Goal: Information Seeking & Learning: Learn about a topic

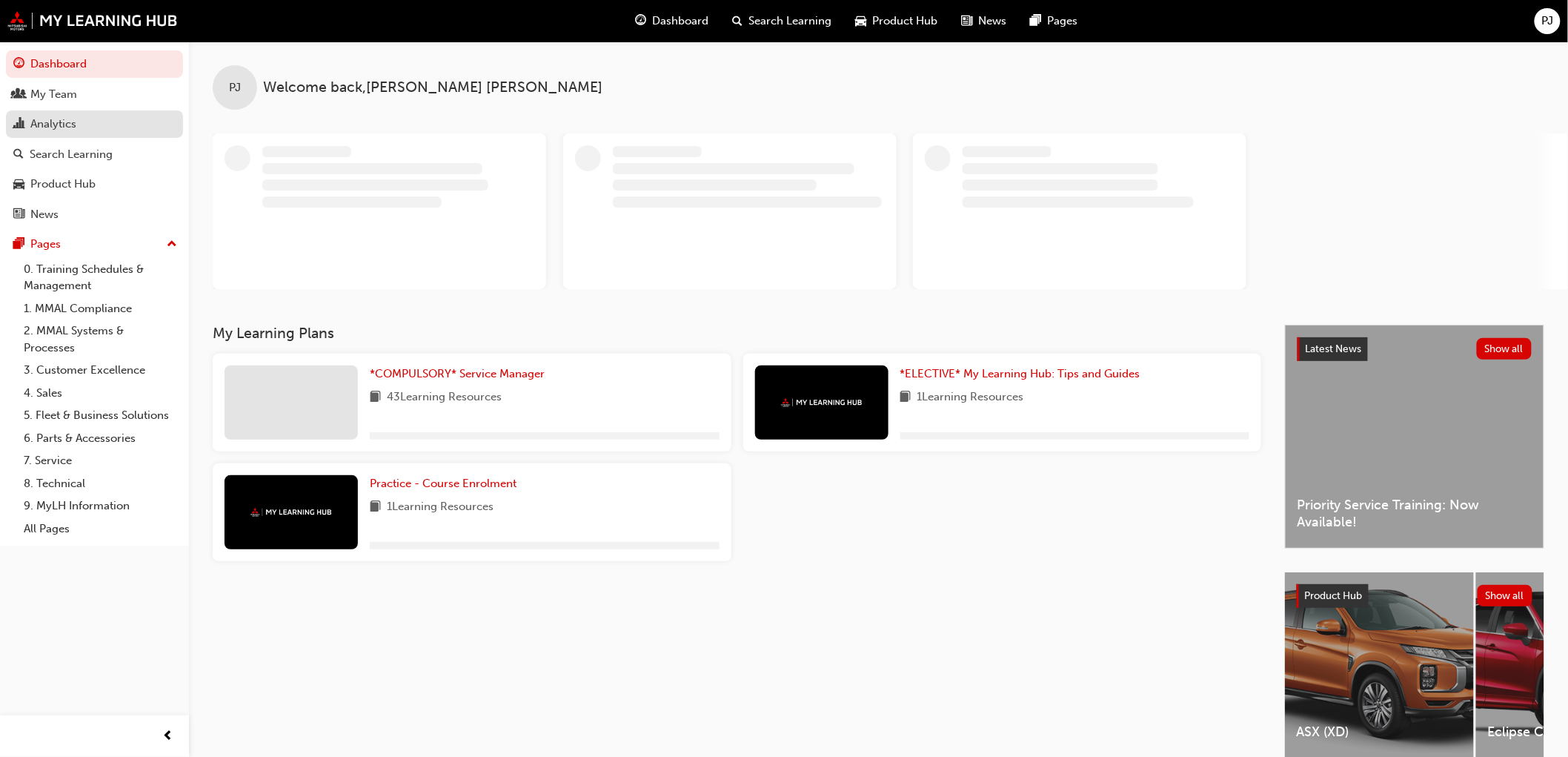
click at [61, 122] on div "Analytics" at bounding box center [53, 123] width 46 height 17
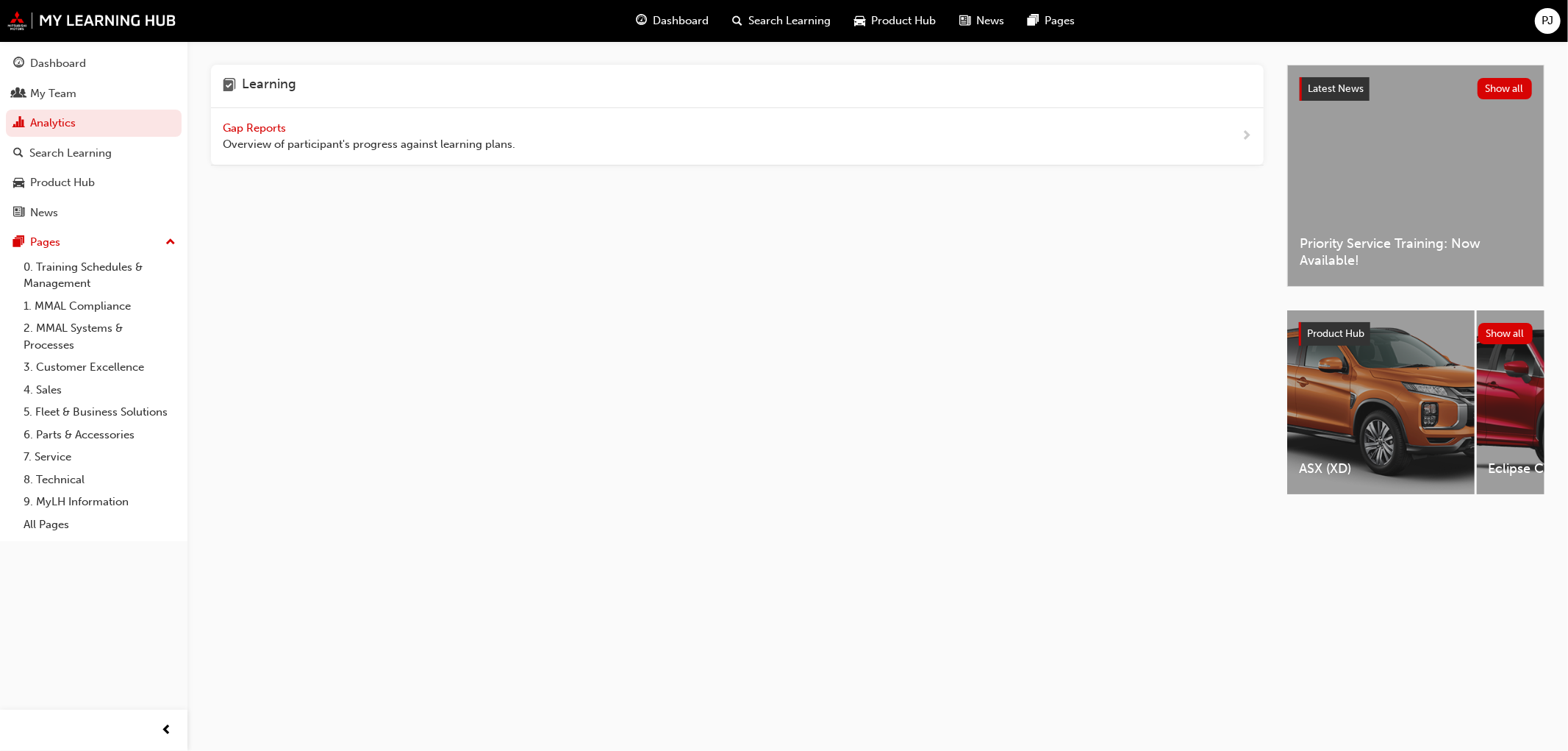
click at [234, 122] on span "Gap Reports" at bounding box center [255, 128] width 66 height 13
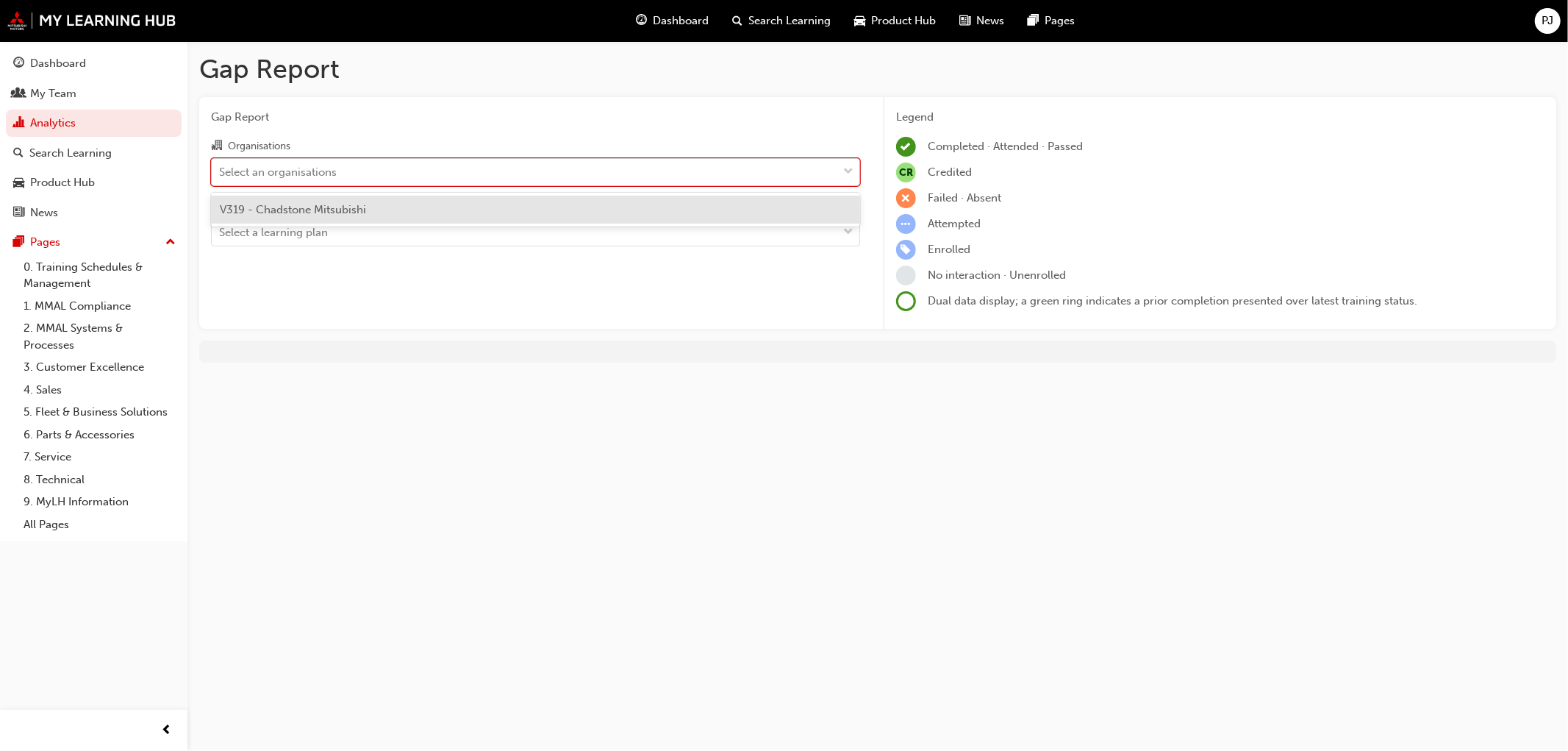
click at [288, 172] on div "Select an organisations" at bounding box center [278, 171] width 118 height 17
click at [221, 172] on input "Organisations option V319 - Chadstone Mitsubishi focused, 1 of 1. 1 result avai…" at bounding box center [220, 171] width 2 height 12
click at [281, 226] on div "Select a learning plan" at bounding box center [274, 232] width 109 height 17
click at [221, 226] on input "Learning Plan Select a learning plan" at bounding box center [220, 232] width 2 height 12
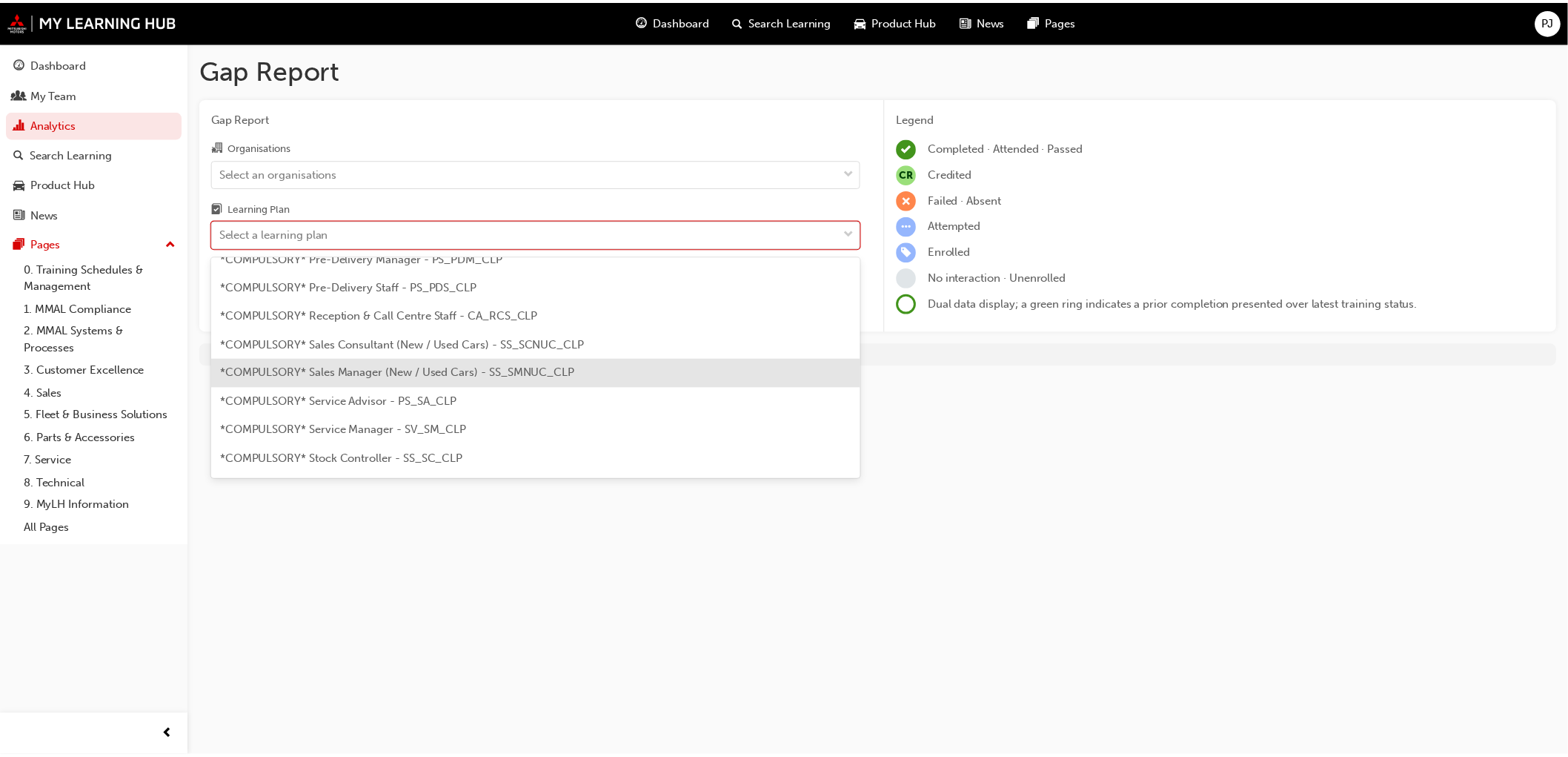
scroll to position [412, 0]
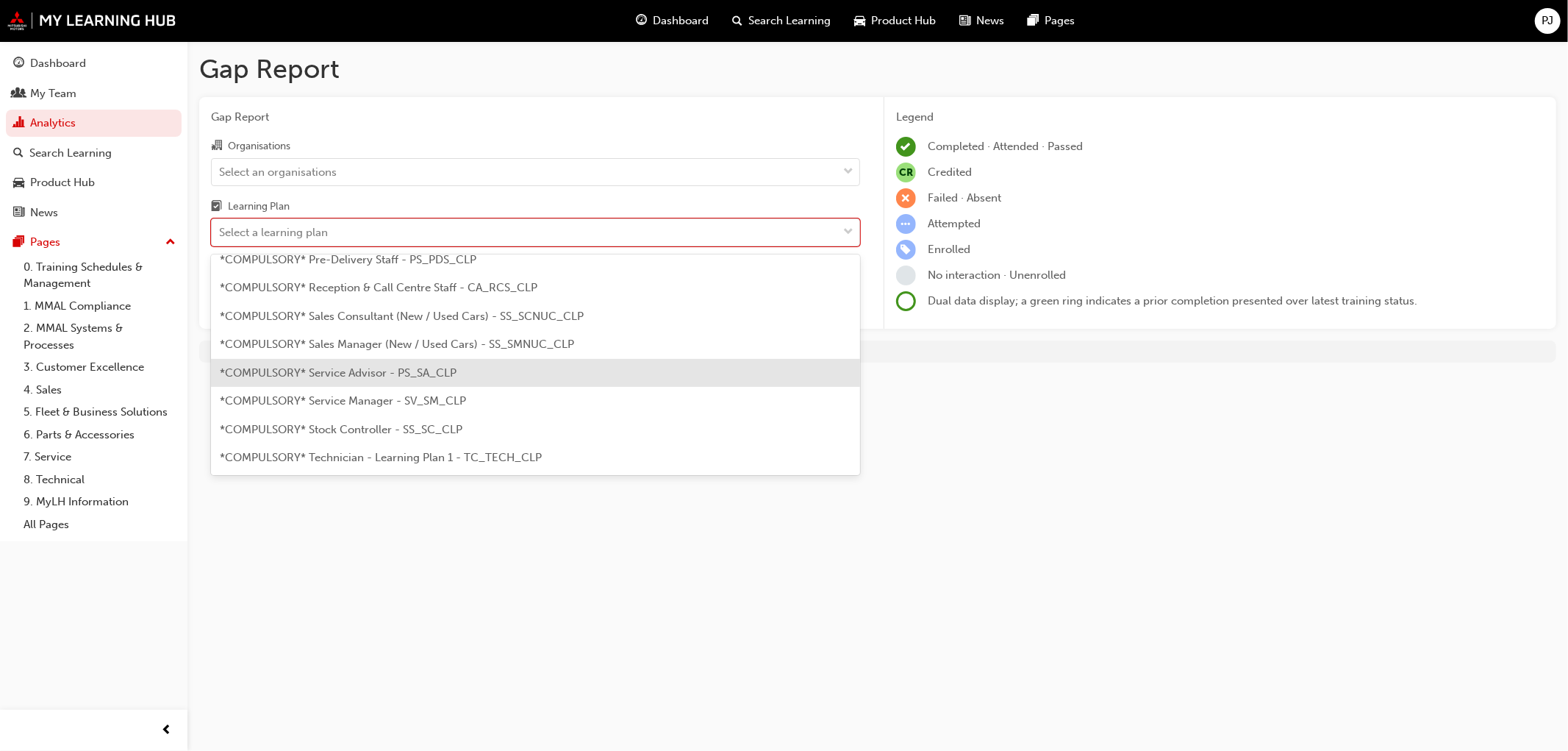
click at [274, 372] on span "*COMPULSORY* Service Advisor - PS_SA_CLP" at bounding box center [338, 372] width 237 height 13
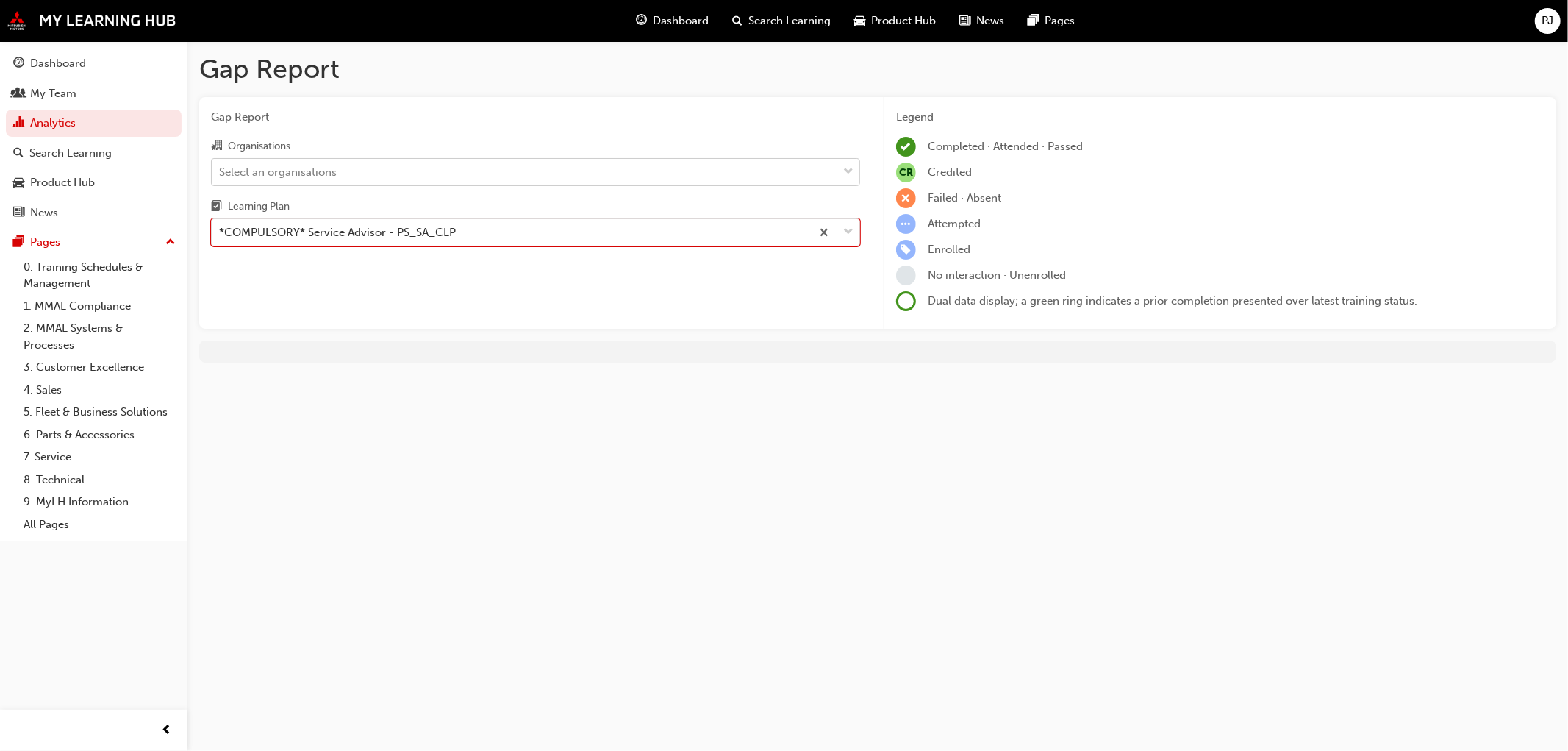
click at [318, 167] on div "Select an organisations" at bounding box center [278, 171] width 118 height 17
click at [221, 167] on input "Organisations Select an organisations" at bounding box center [220, 171] width 2 height 12
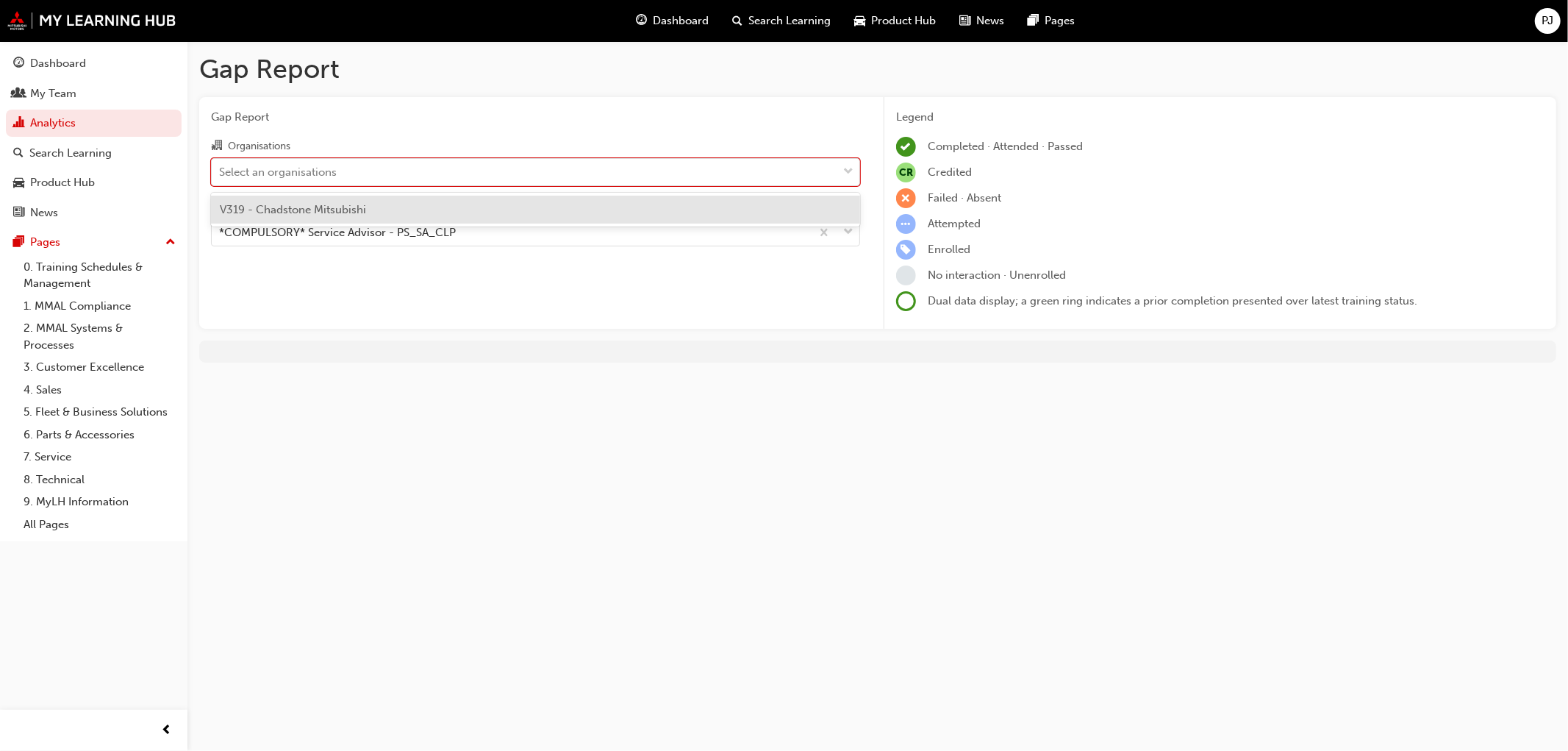
click at [277, 216] on div "V319 - Chadstone Mitsubishi" at bounding box center [536, 210] width 649 height 29
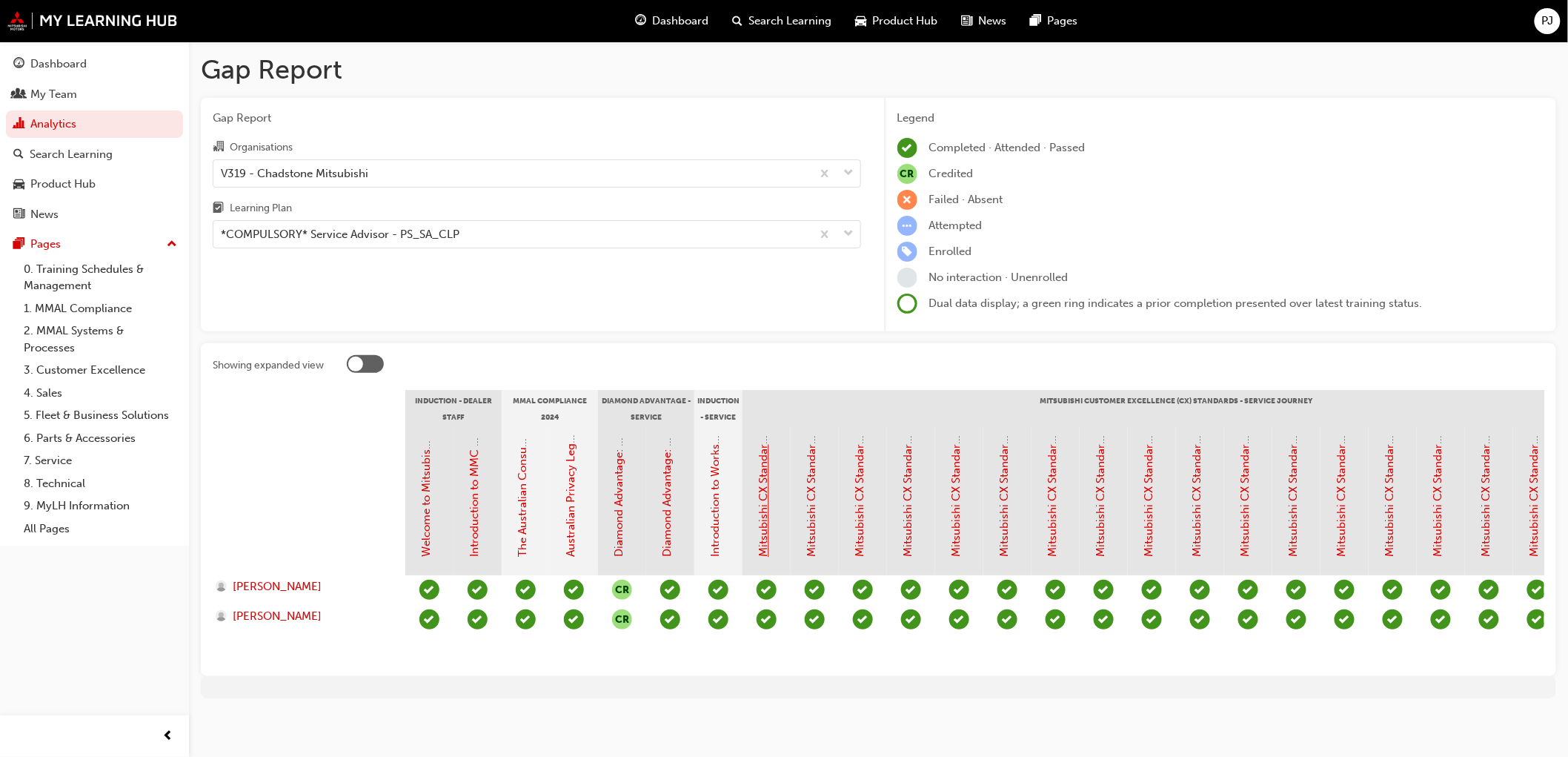
click at [764, 539] on link "Mitsubishi CX Standards - Introduction" at bounding box center [764, 457] width 13 height 200
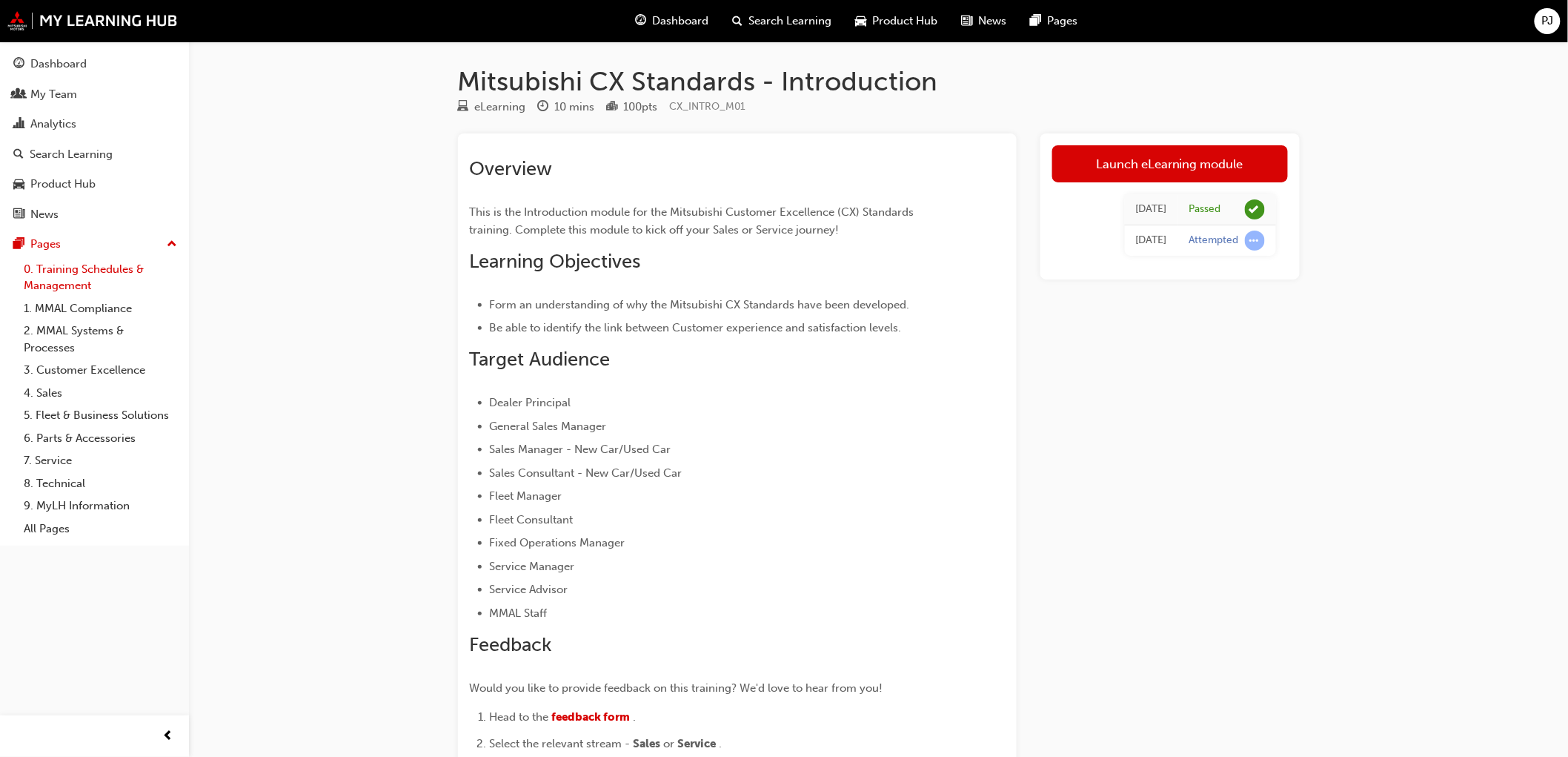
click at [83, 280] on link "0. Training Schedules & Management" at bounding box center [100, 278] width 165 height 39
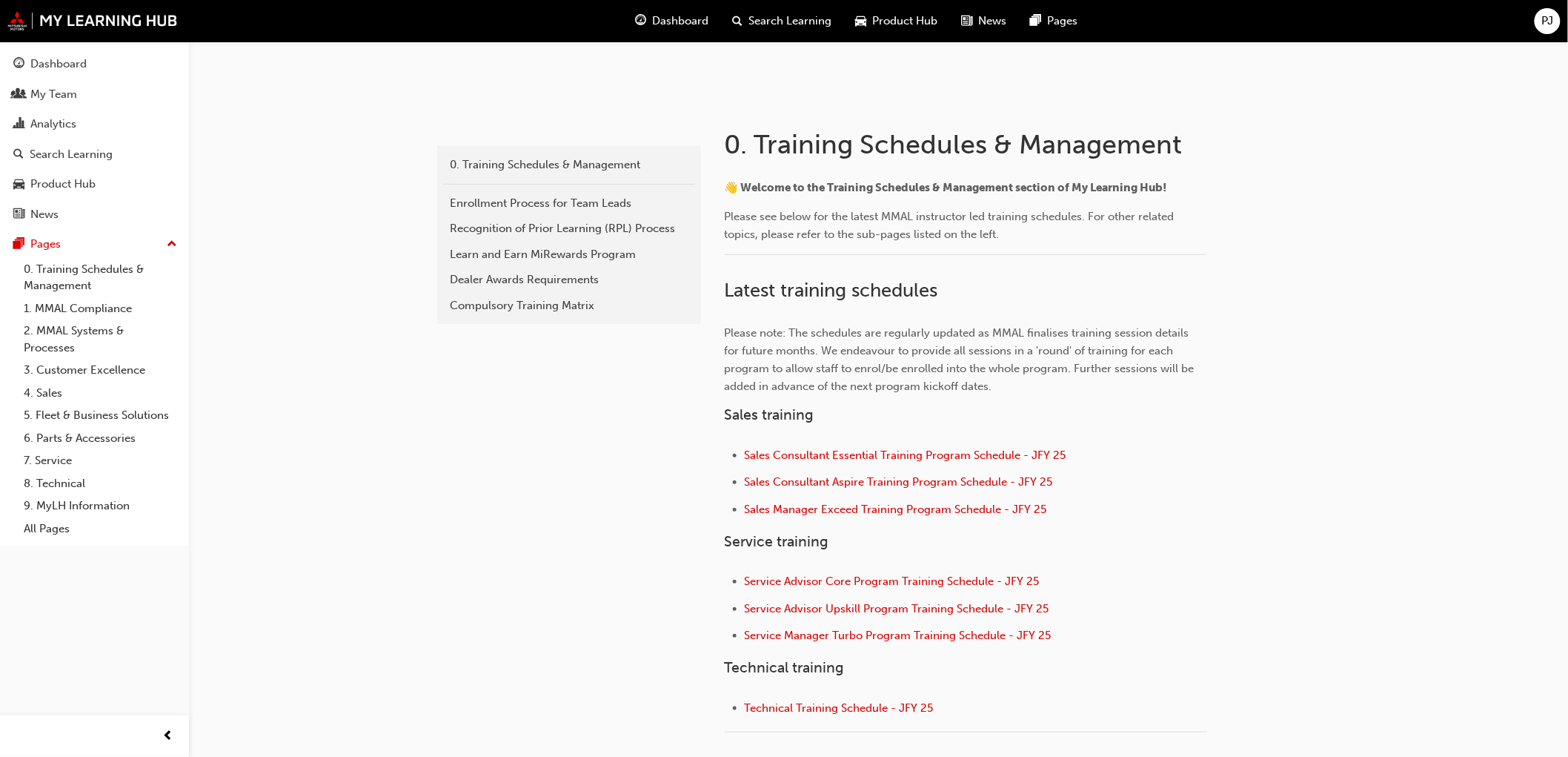
scroll to position [247, 0]
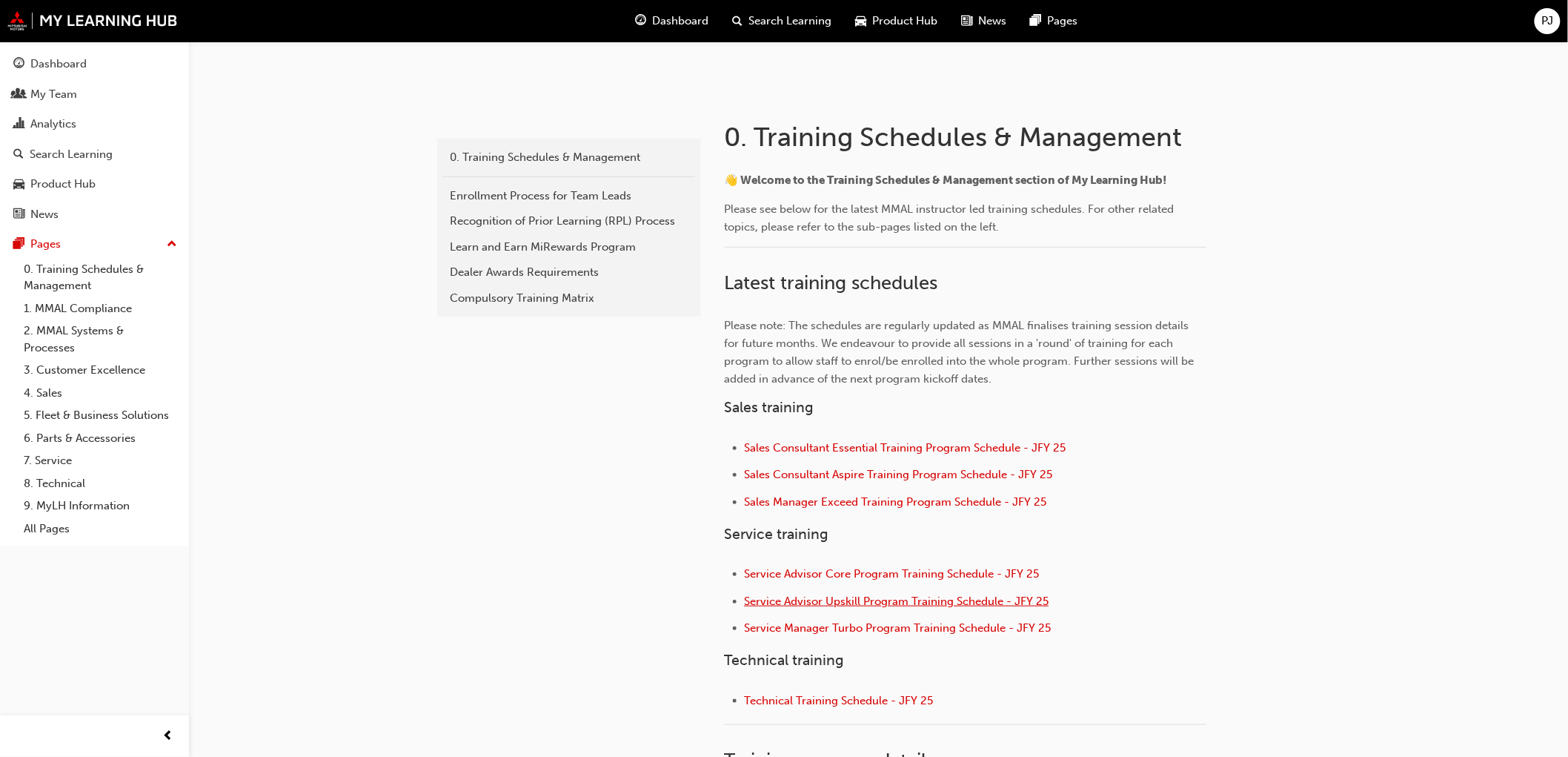
click at [794, 603] on span "Service Advisor Upskill Program Training Schedule - JFY 25" at bounding box center [896, 601] width 304 height 13
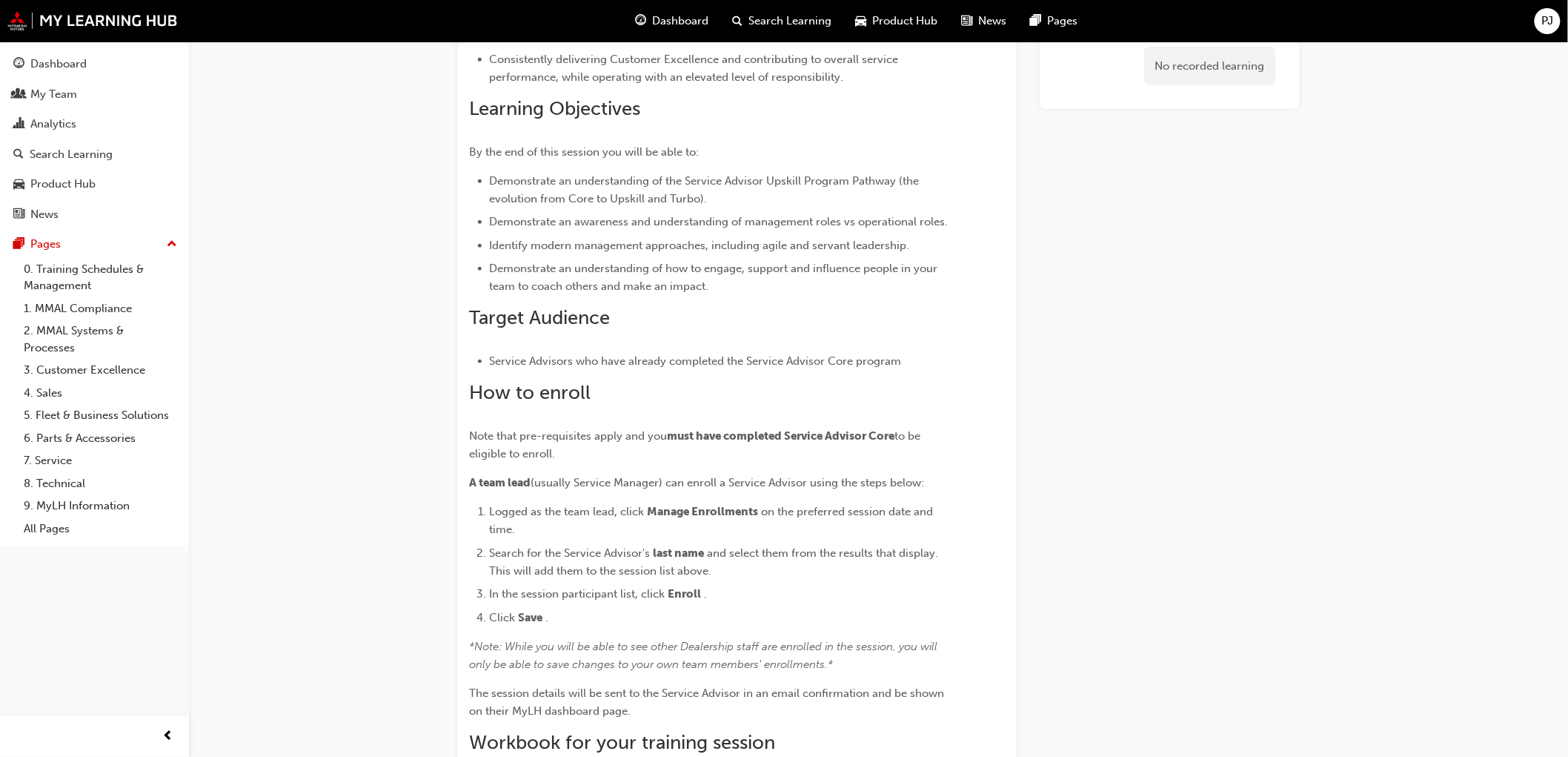
scroll to position [398, 0]
click at [71, 101] on div "My Team" at bounding box center [53, 94] width 47 height 17
